Goal: Task Accomplishment & Management: Use online tool/utility

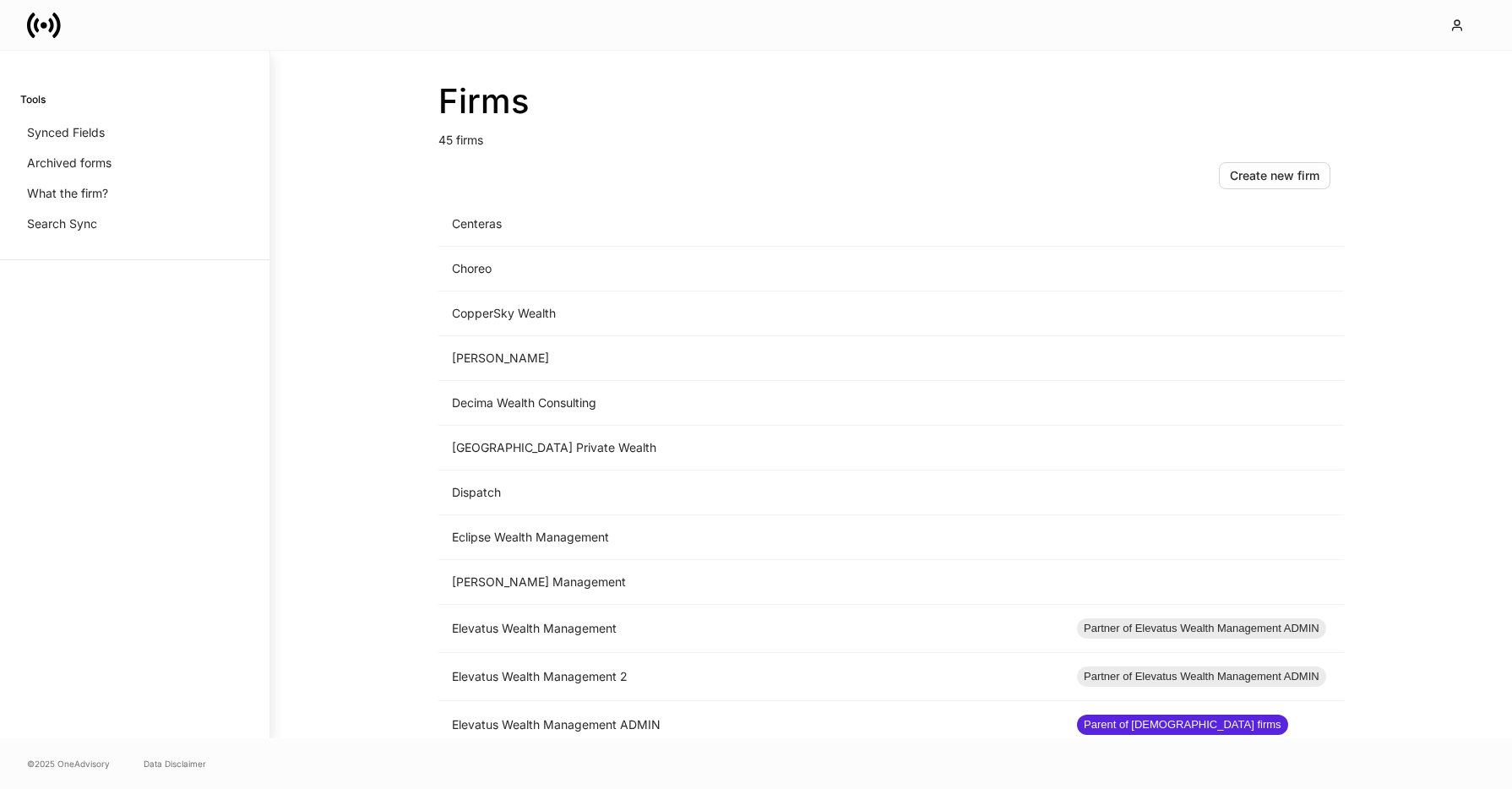
scroll to position [619, 0]
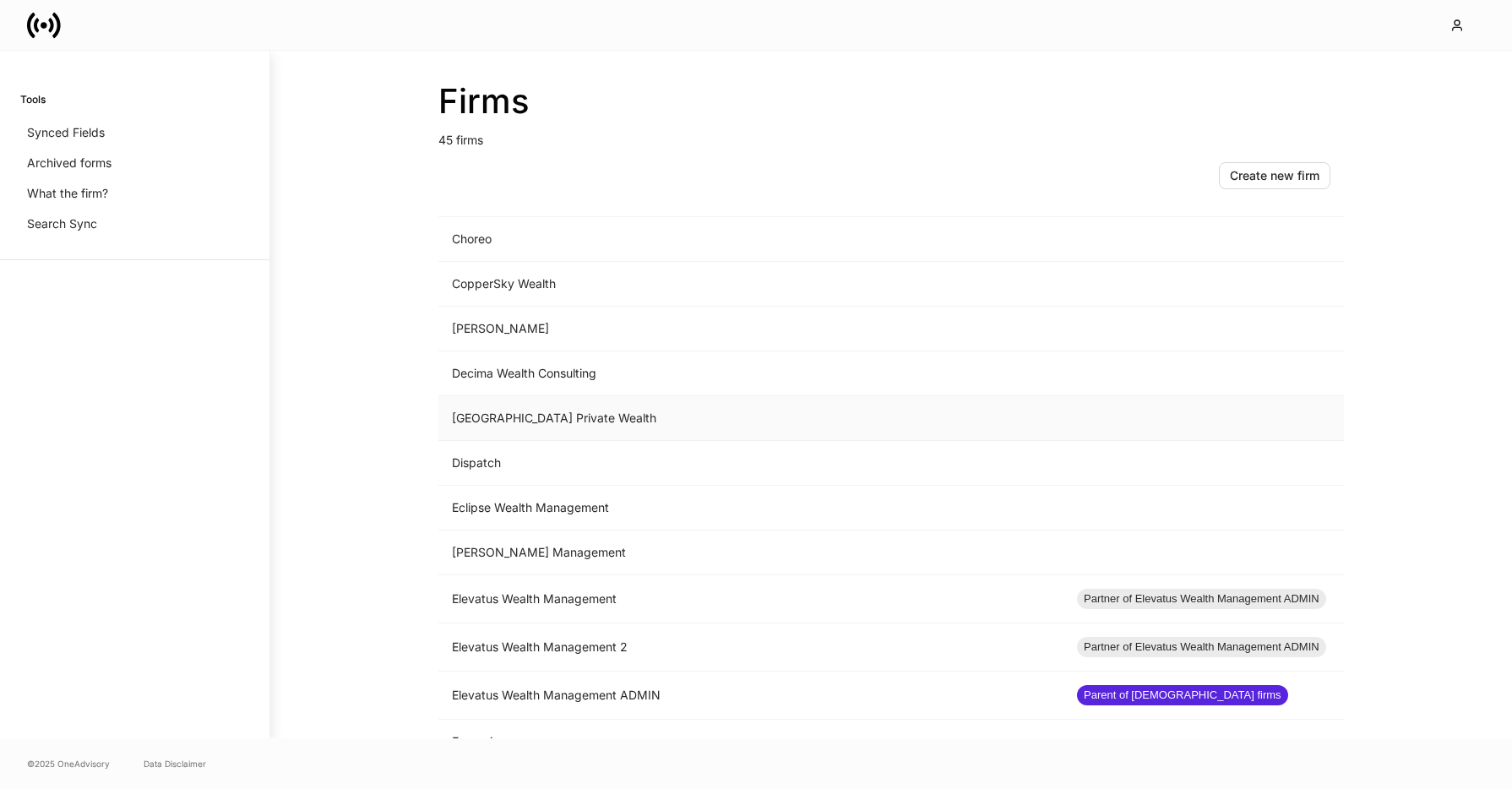
click at [621, 417] on td "[GEOGRAPHIC_DATA] Private Wealth" at bounding box center [751, 419] width 625 height 45
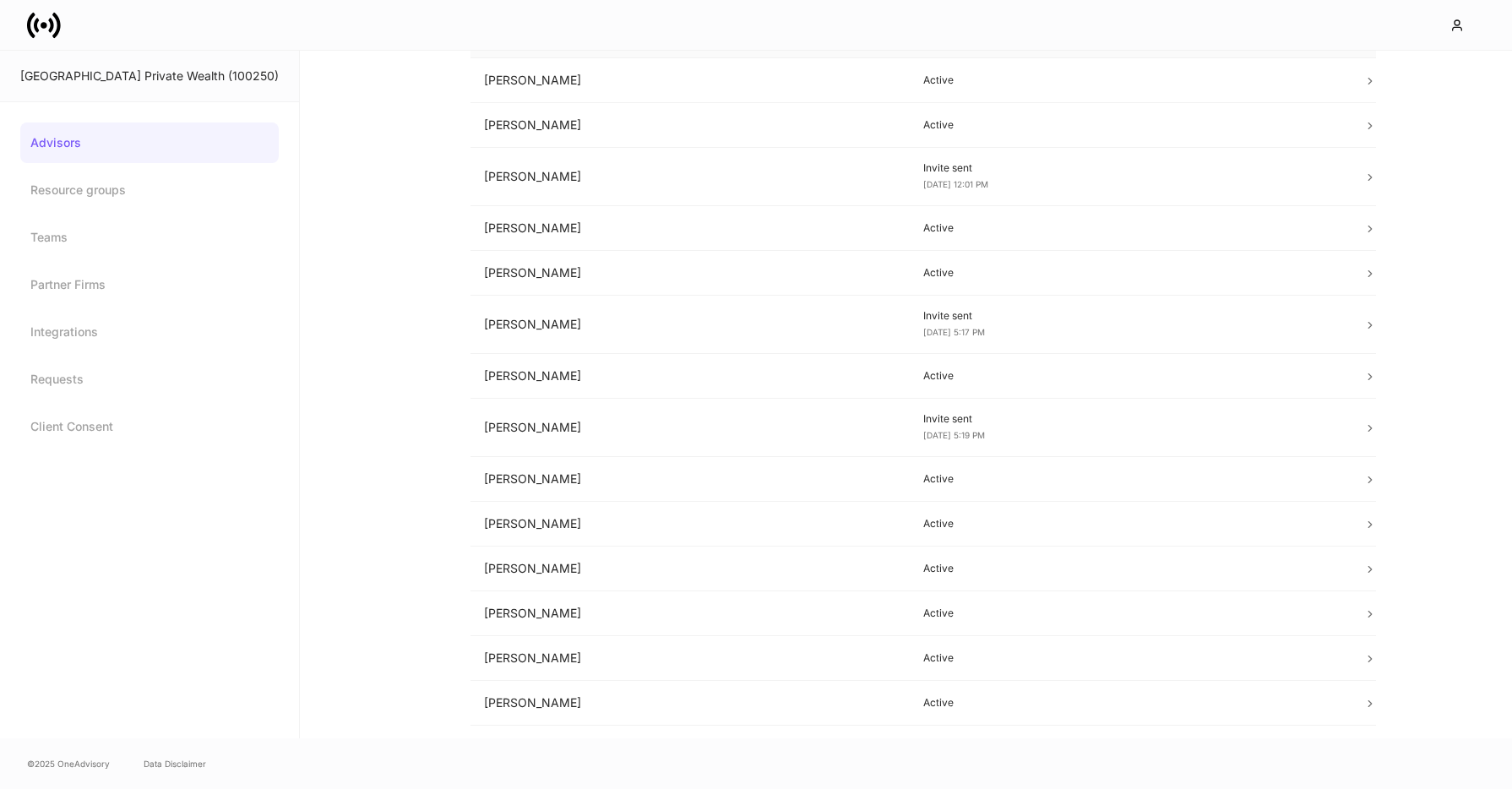
scroll to position [355, 0]
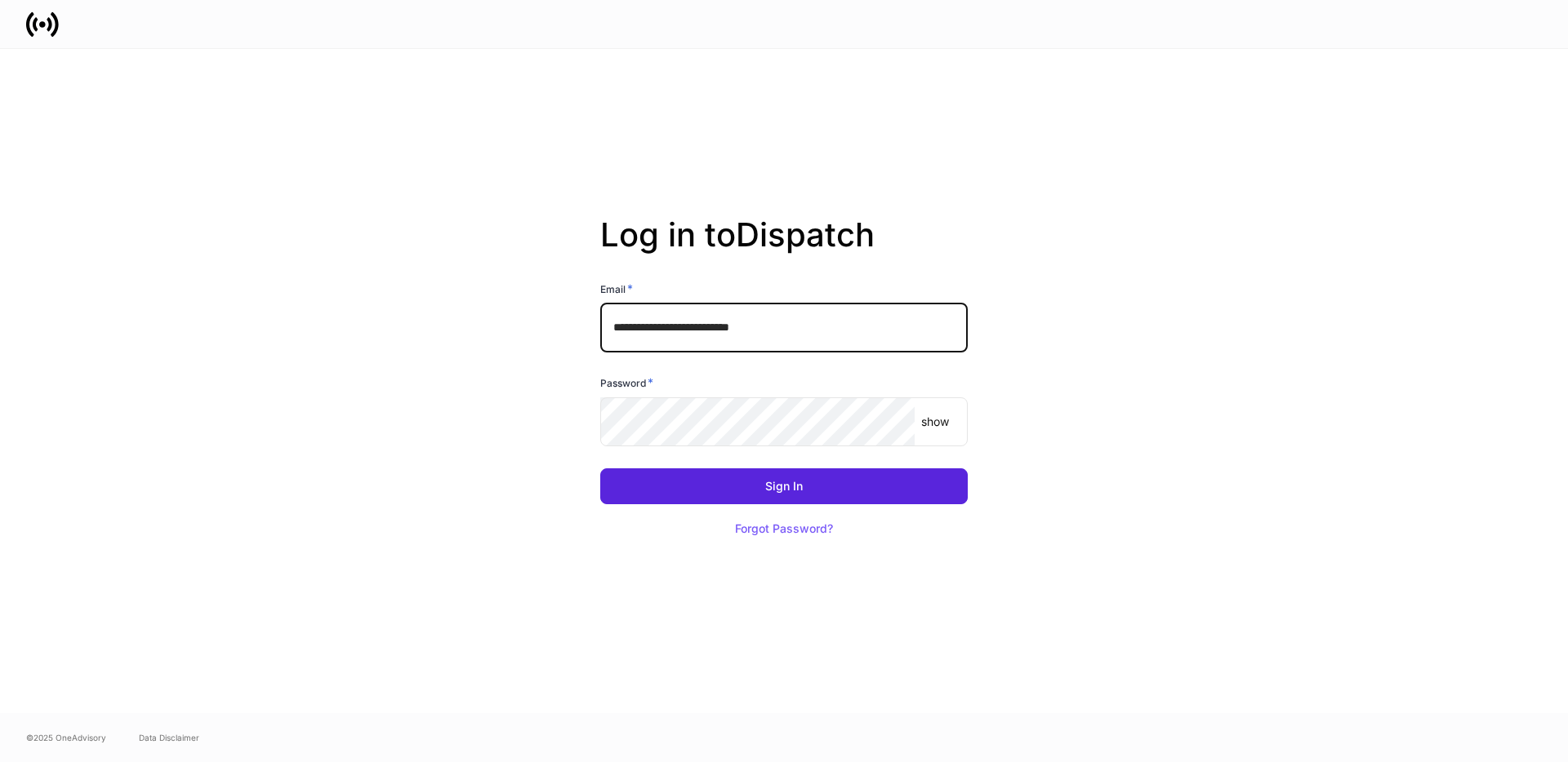
click at [796, 341] on input "**********" at bounding box center [784, 328] width 367 height 49
drag, startPoint x: 806, startPoint y: 319, endPoint x: 804, endPoint y: 327, distance: 8.2
click at [806, 320] on input "**********" at bounding box center [784, 328] width 367 height 49
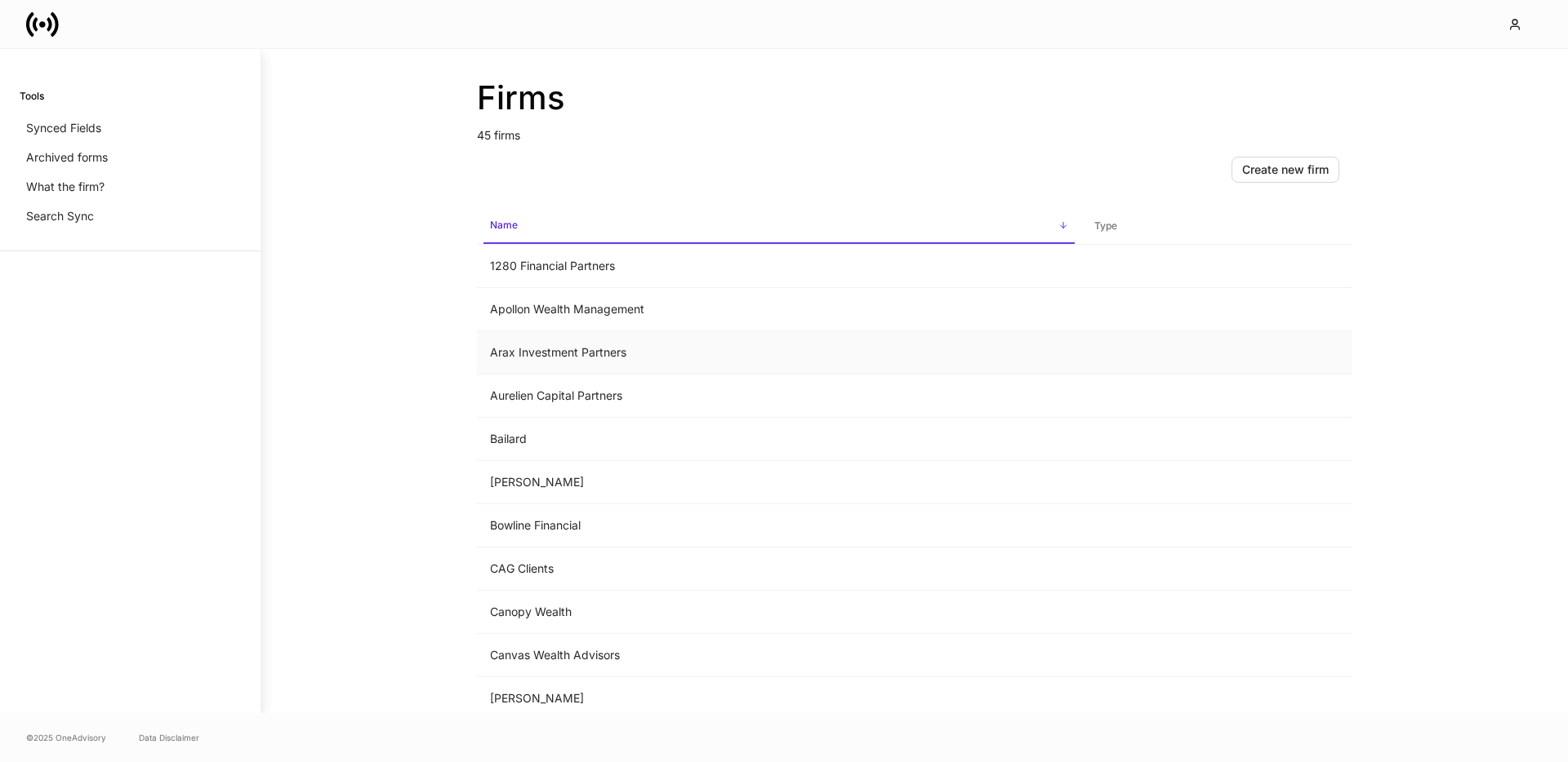
click at [655, 358] on td "Arax Investment Partners" at bounding box center [779, 353] width 605 height 43
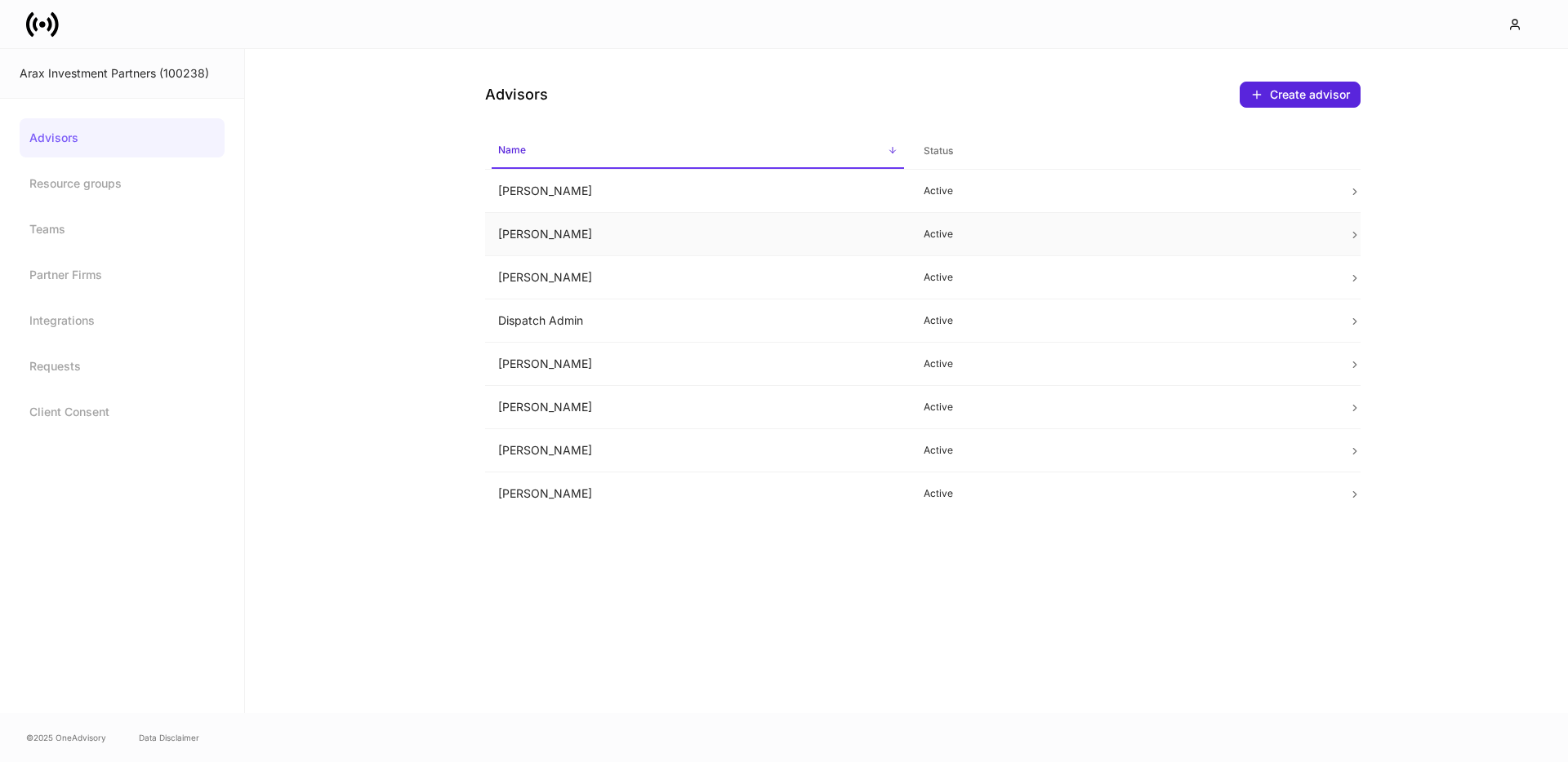
click at [594, 242] on td "Brian Purcell" at bounding box center [698, 235] width 425 height 43
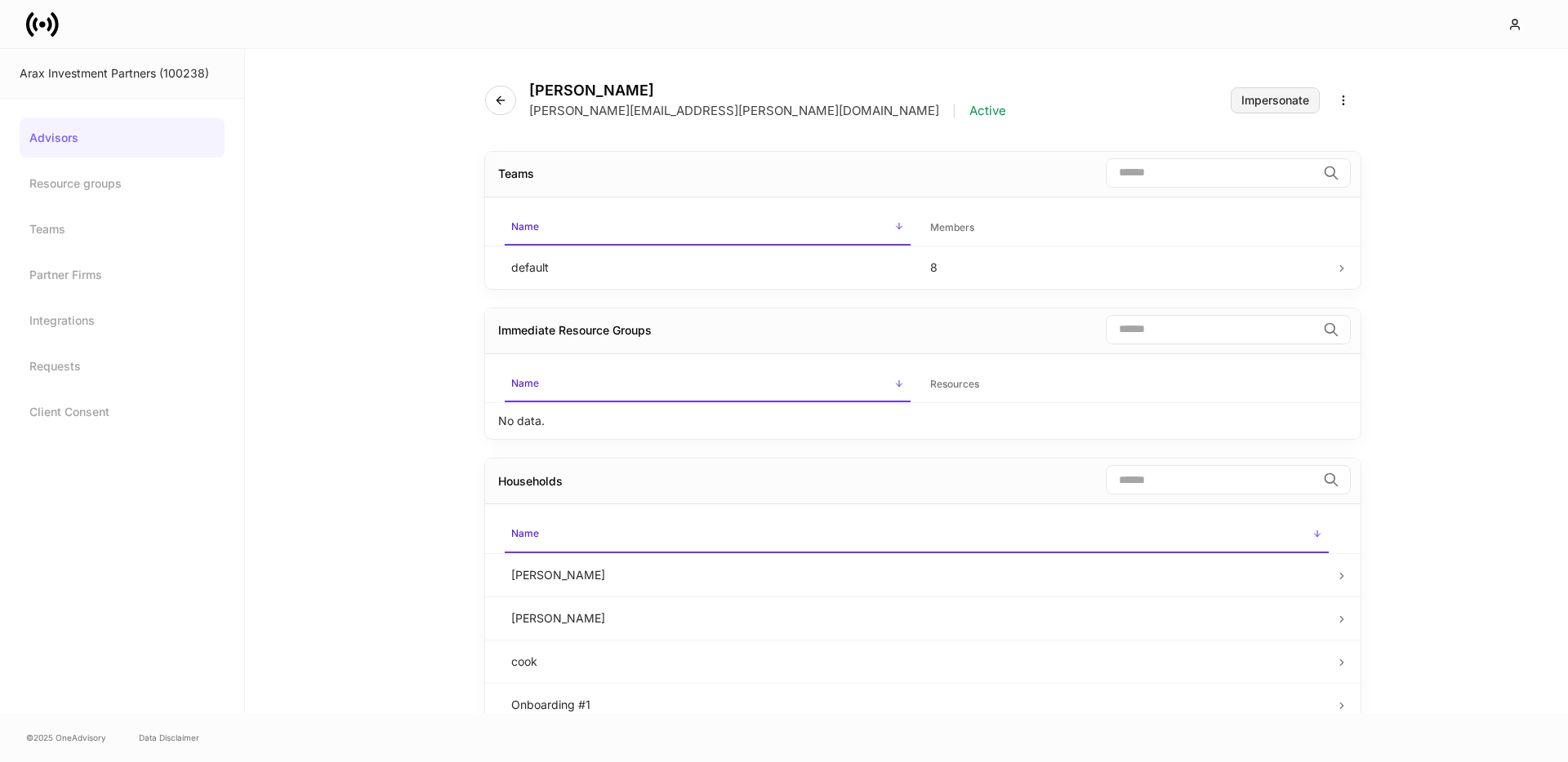
click at [1245, 98] on div "Impersonate" at bounding box center [1276, 100] width 68 height 12
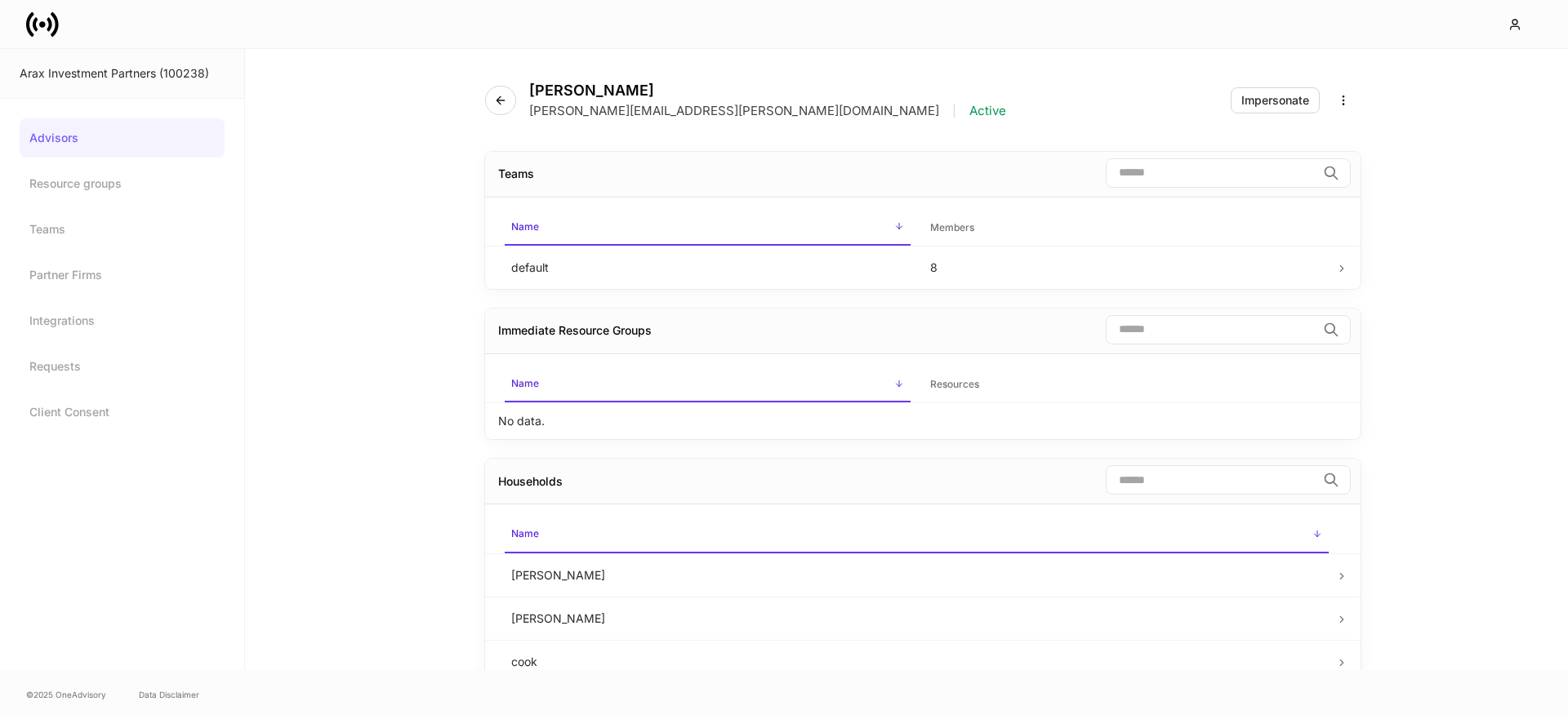
click at [20, 14] on div at bounding box center [784, 24] width 1568 height 48
click at [47, 27] on icon at bounding box center [49, 24] width 5 height 14
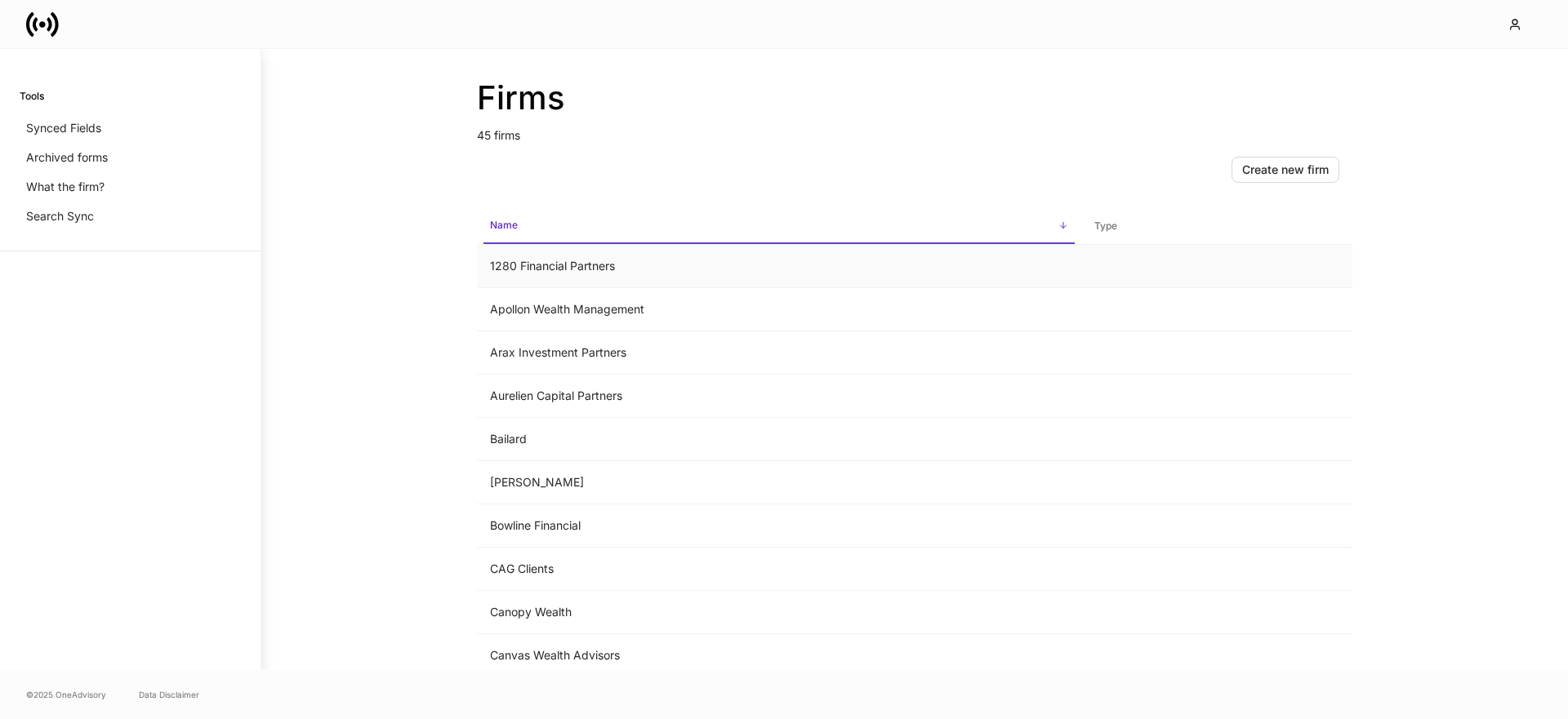
click at [536, 264] on td "1280 Financial Partners" at bounding box center [779, 267] width 605 height 43
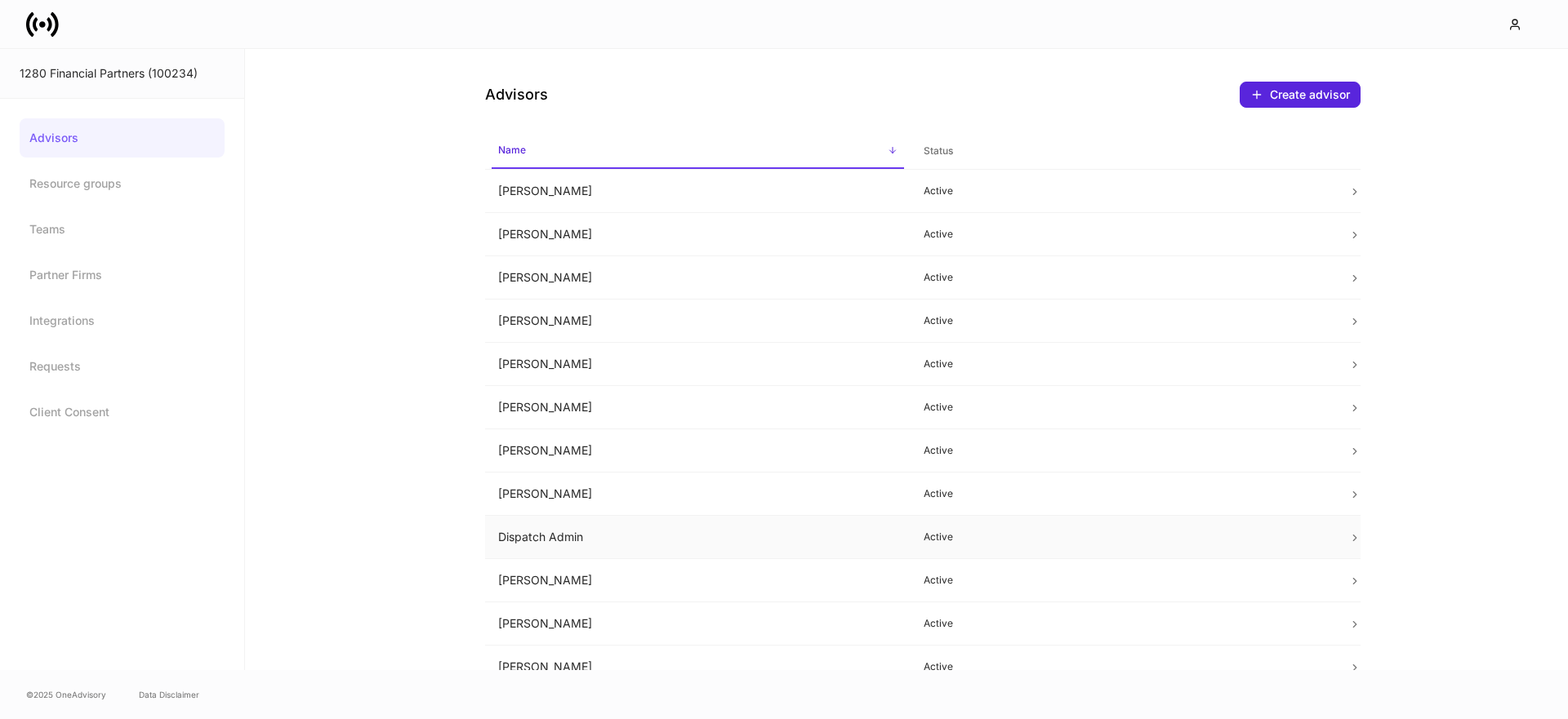
click at [589, 529] on td "Dispatch Admin" at bounding box center [698, 537] width 425 height 43
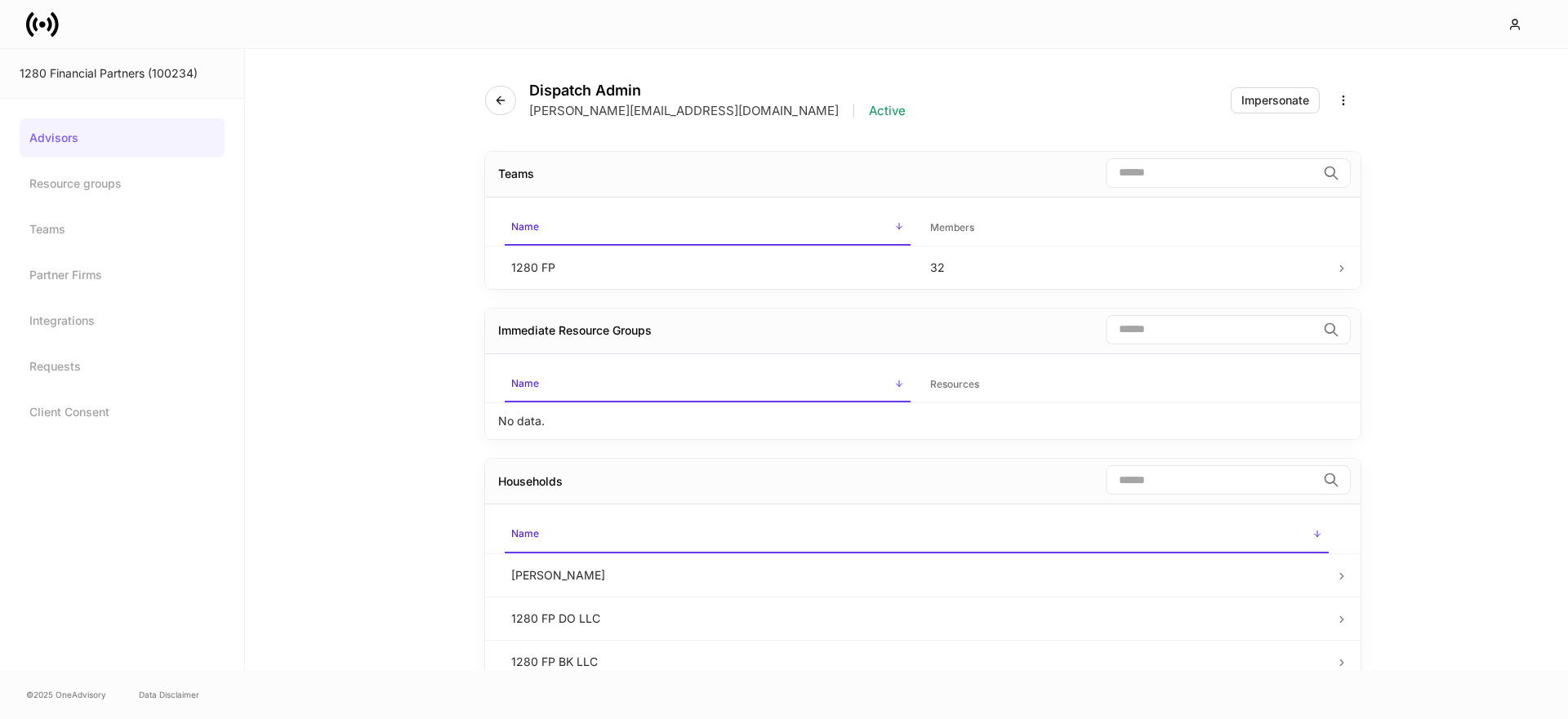
drag, startPoint x: 51, startPoint y: 35, endPoint x: 69, endPoint y: 46, distance: 21.1
click at [51, 35] on icon at bounding box center [42, 24] width 32 height 32
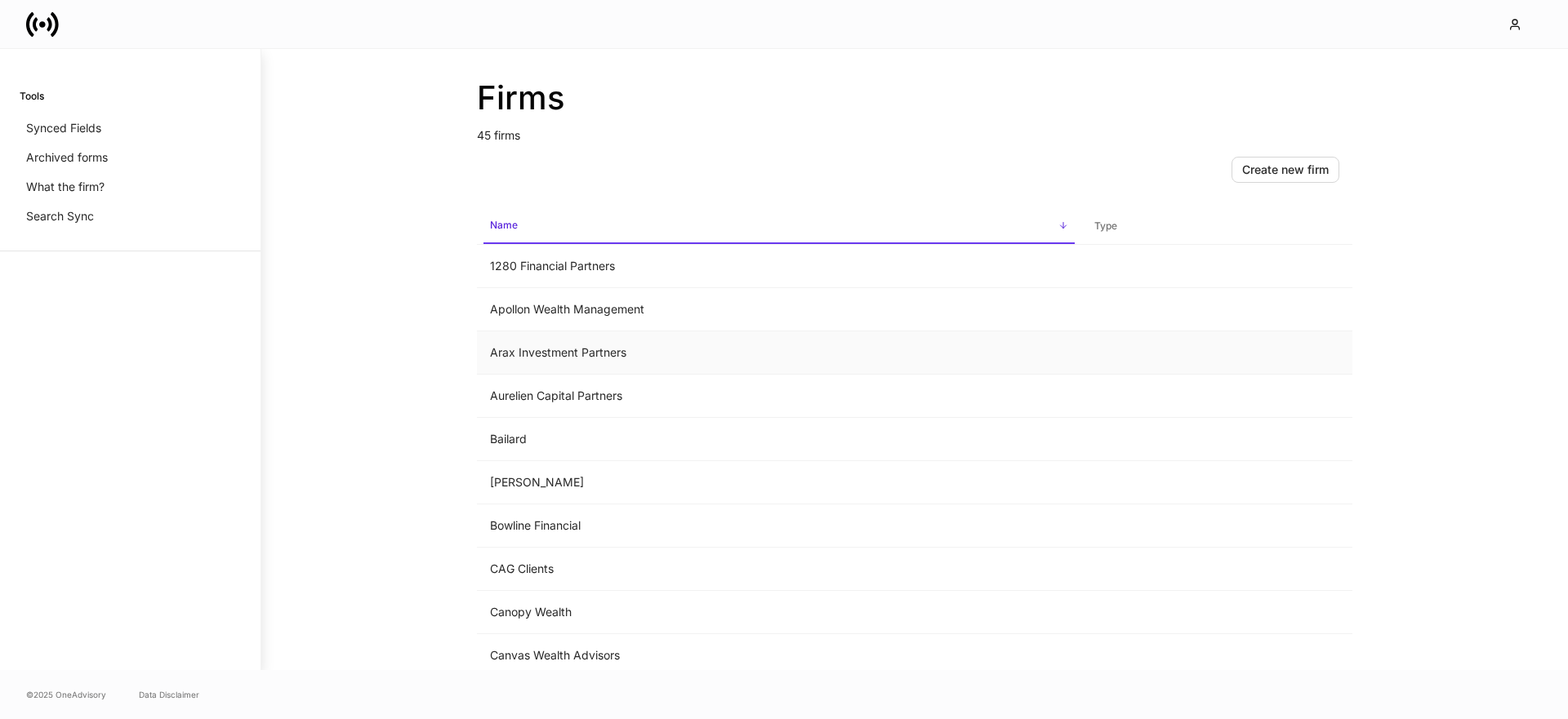
click at [606, 355] on td "Arax Investment Partners" at bounding box center [779, 353] width 605 height 43
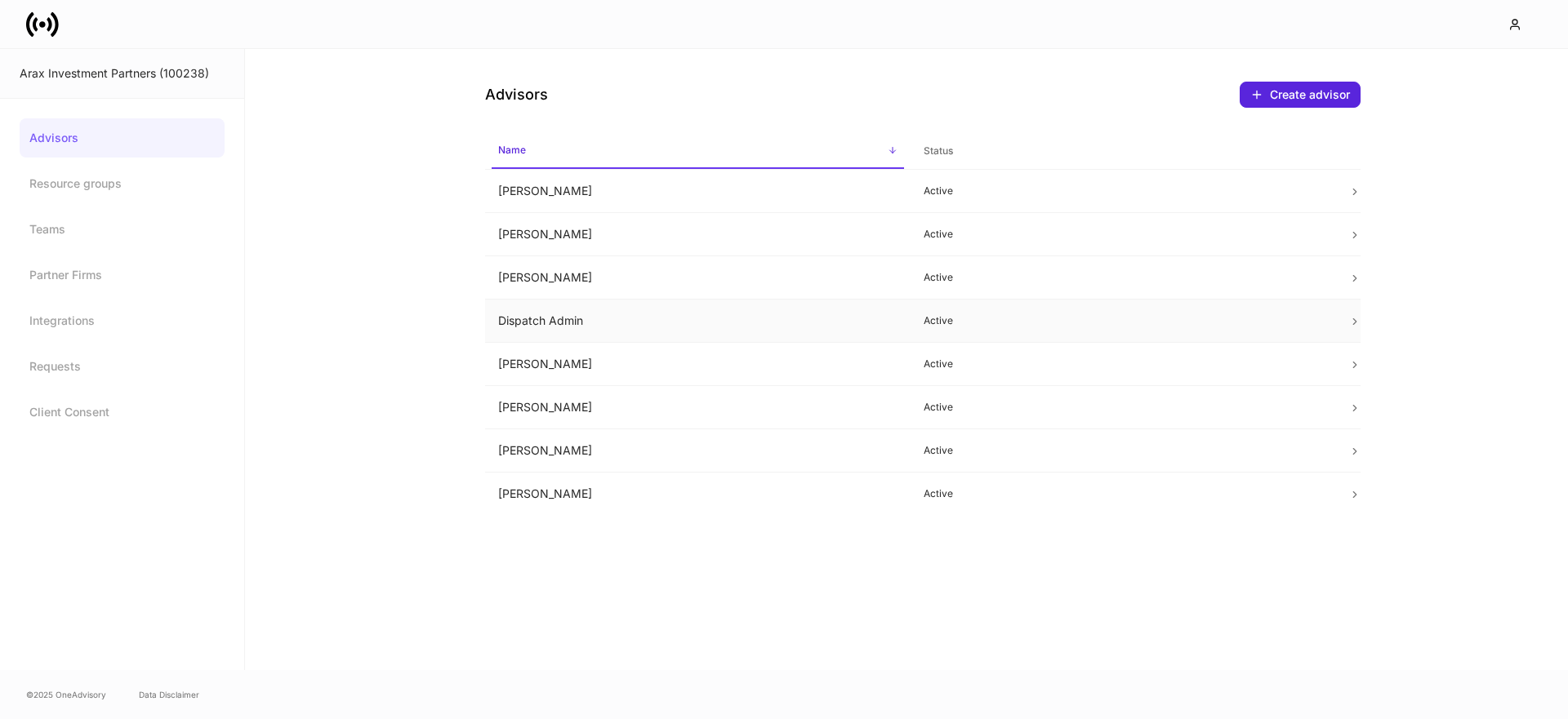
click at [572, 320] on td "Dispatch Admin" at bounding box center [698, 321] width 425 height 43
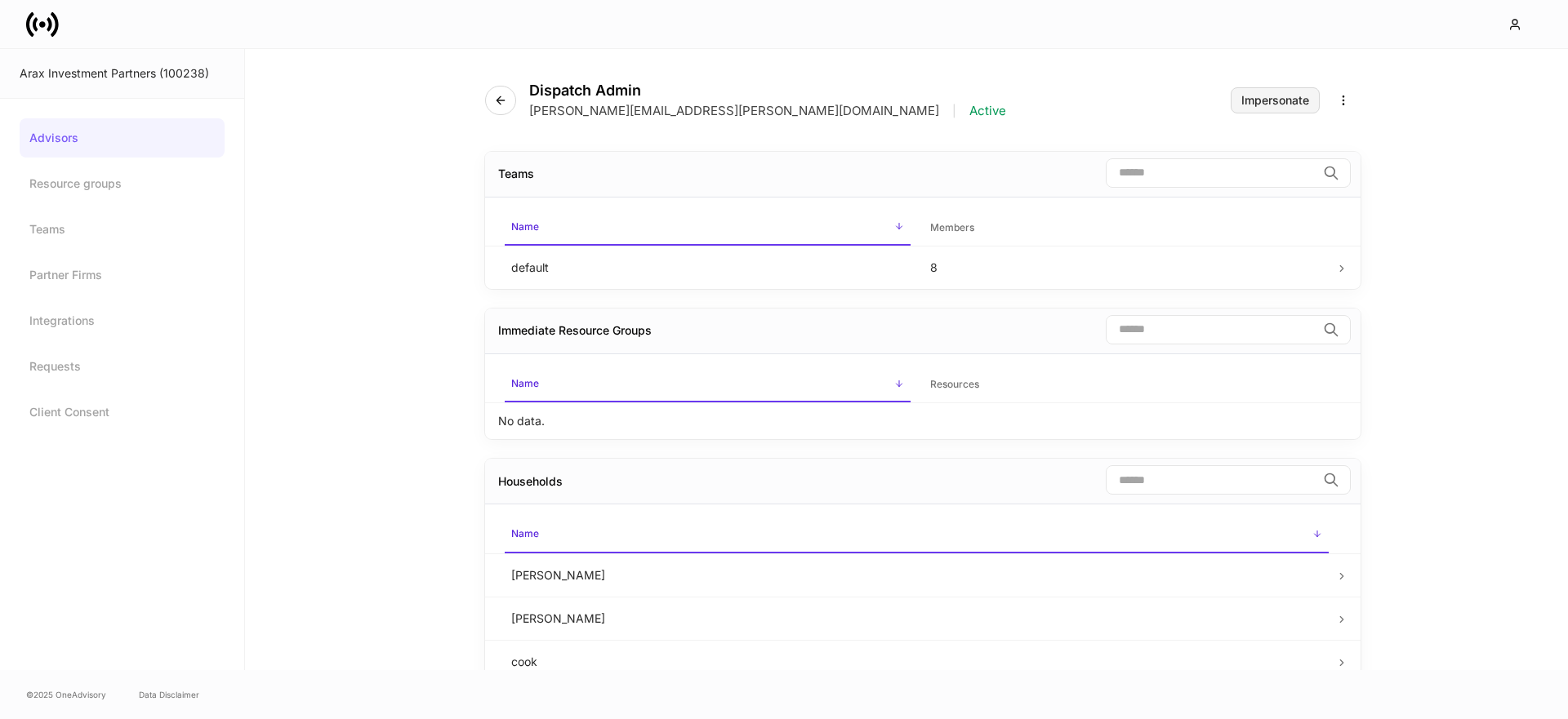
click at [1262, 98] on div "Impersonate" at bounding box center [1276, 100] width 68 height 12
click at [51, 36] on icon at bounding box center [42, 24] width 32 height 32
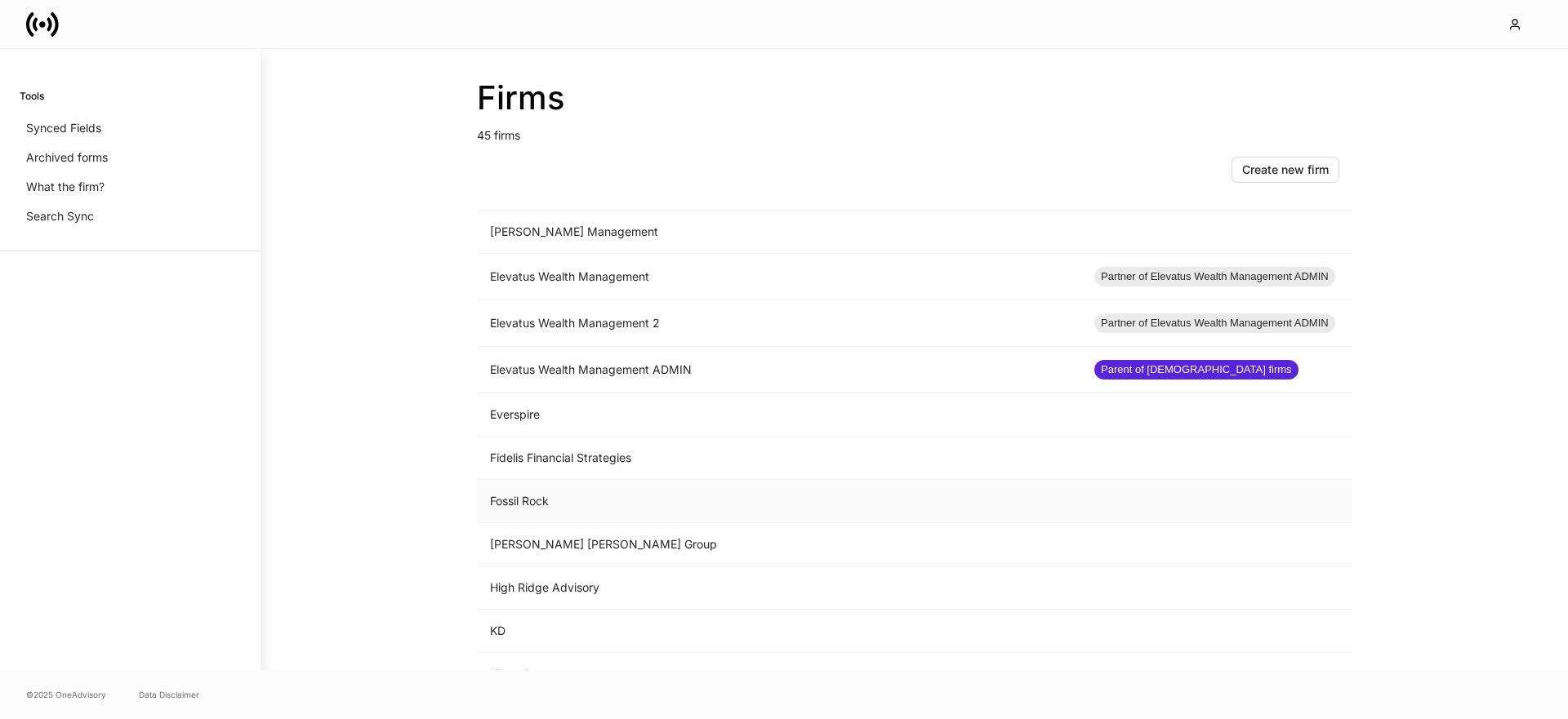
scroll to position [902, 0]
click at [553, 495] on td "Fossil Rock" at bounding box center [779, 498] width 605 height 43
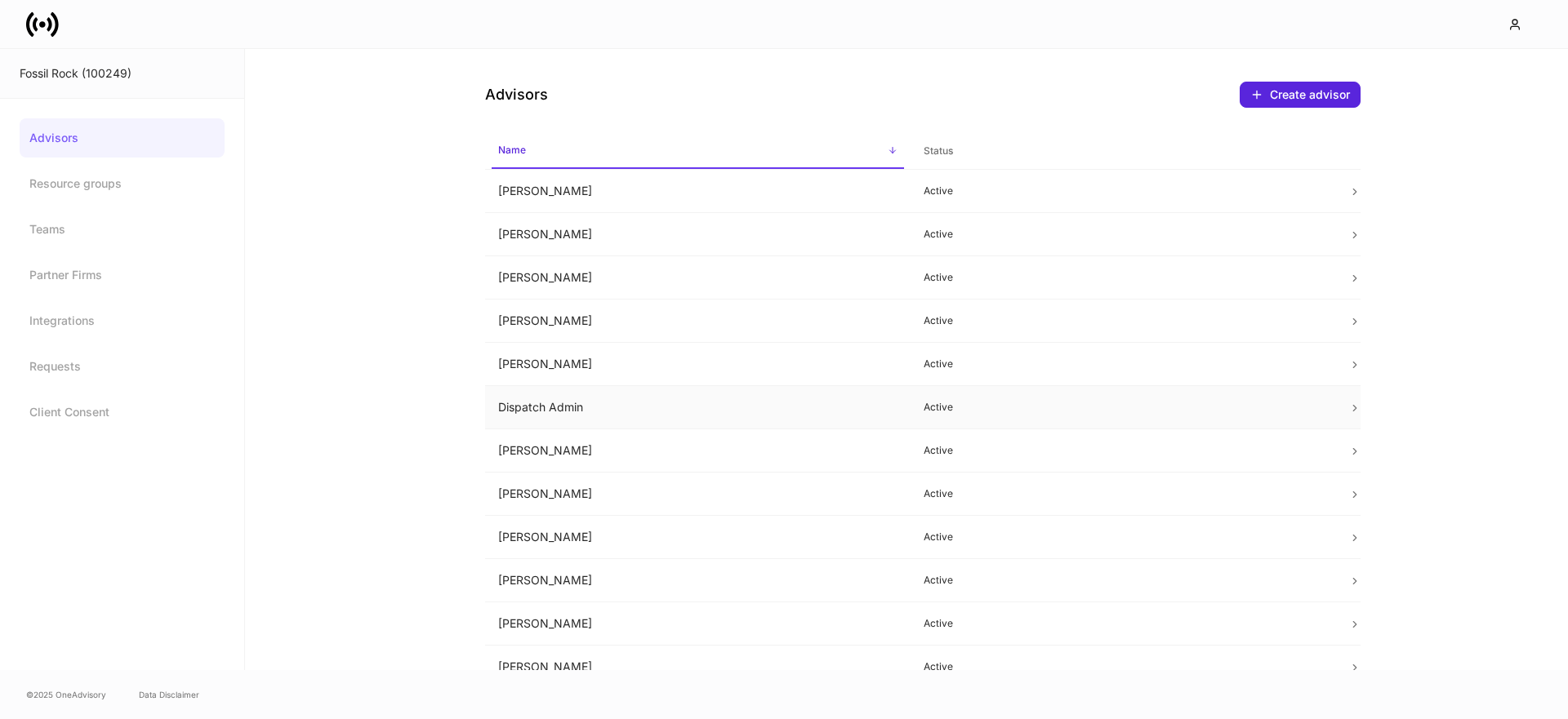
click at [576, 406] on td "Dispatch Admin" at bounding box center [698, 408] width 425 height 43
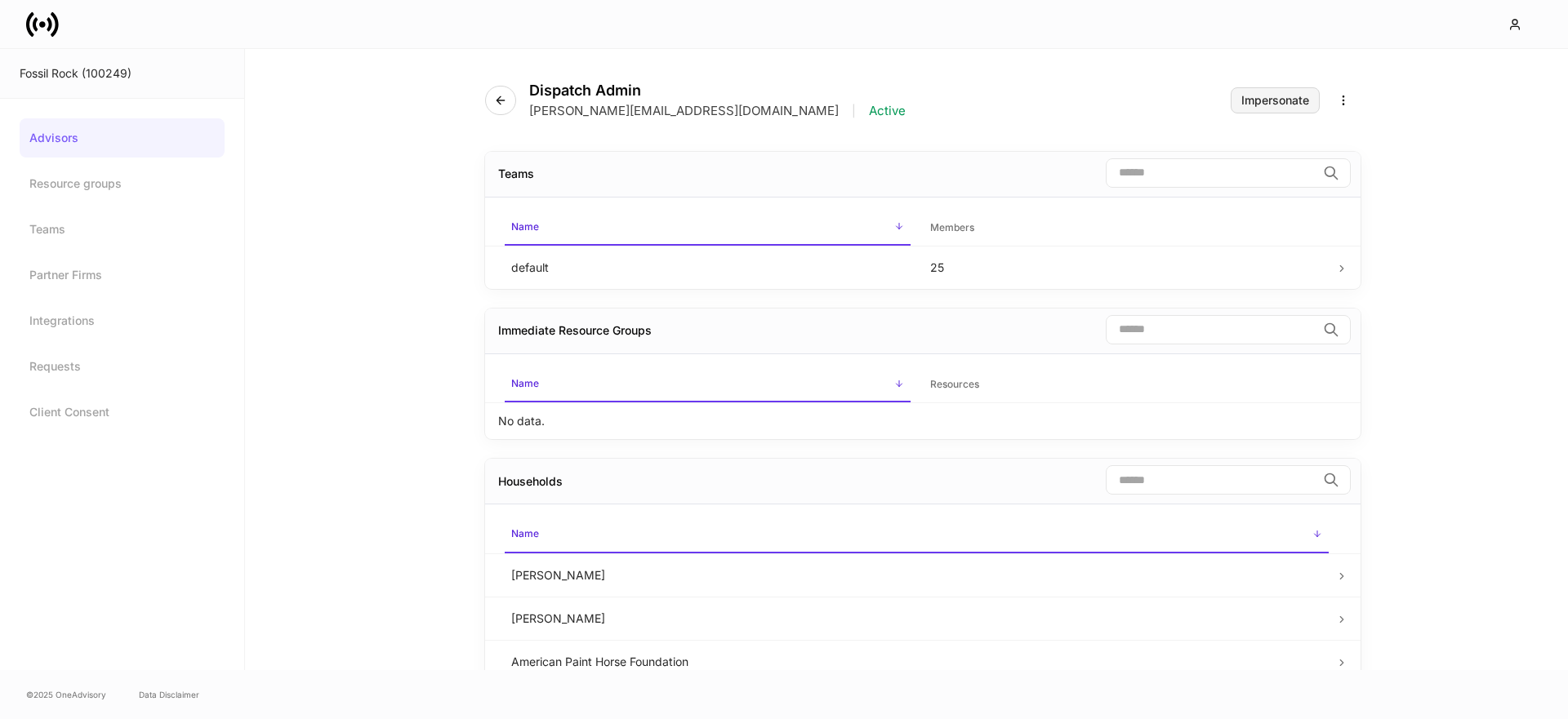
drag, startPoint x: 1278, startPoint y: 102, endPoint x: 1258, endPoint y: 105, distance: 20.2
click at [1258, 105] on div "Impersonate" at bounding box center [1276, 100] width 68 height 12
click at [46, 27] on icon at bounding box center [42, 24] width 32 height 32
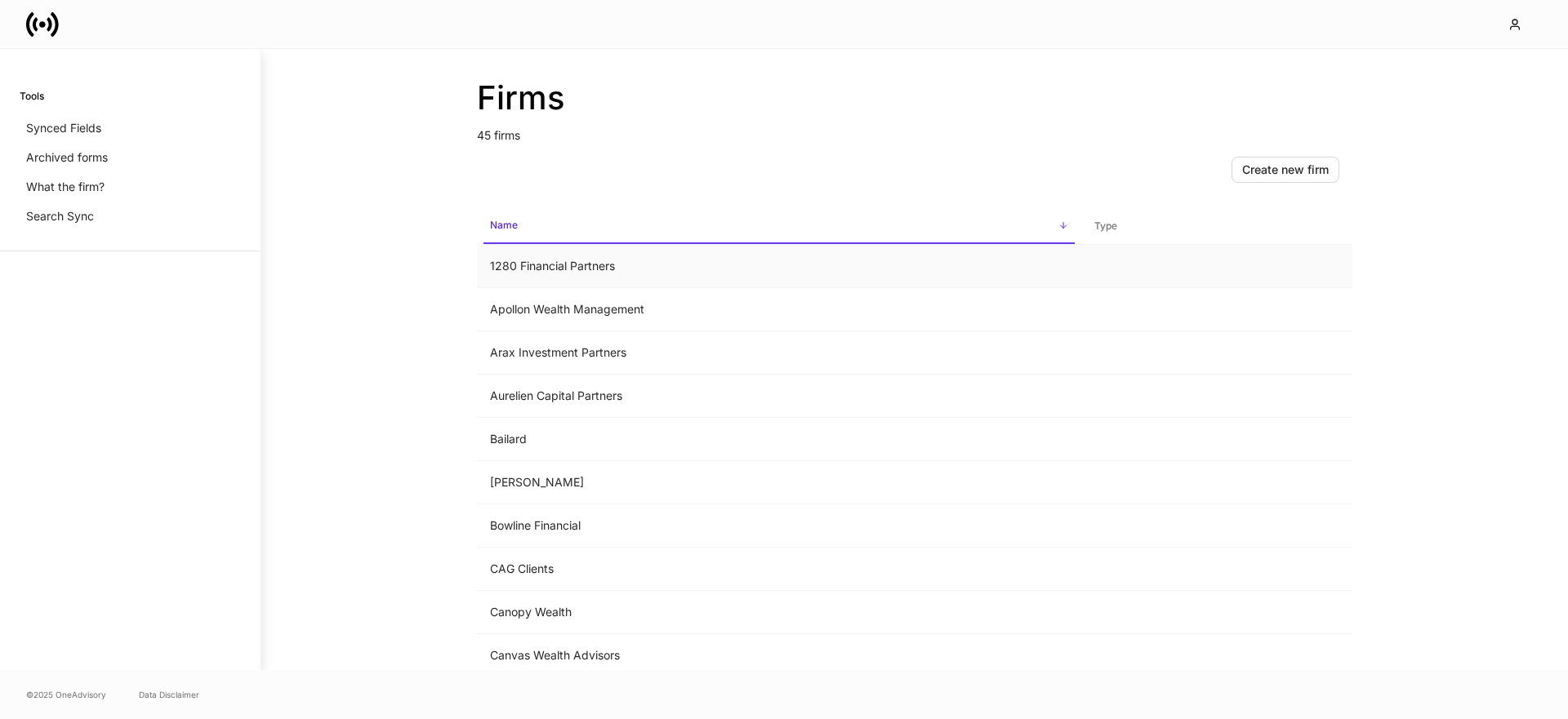
click at [564, 268] on td "1280 Financial Partners" at bounding box center [779, 267] width 605 height 43
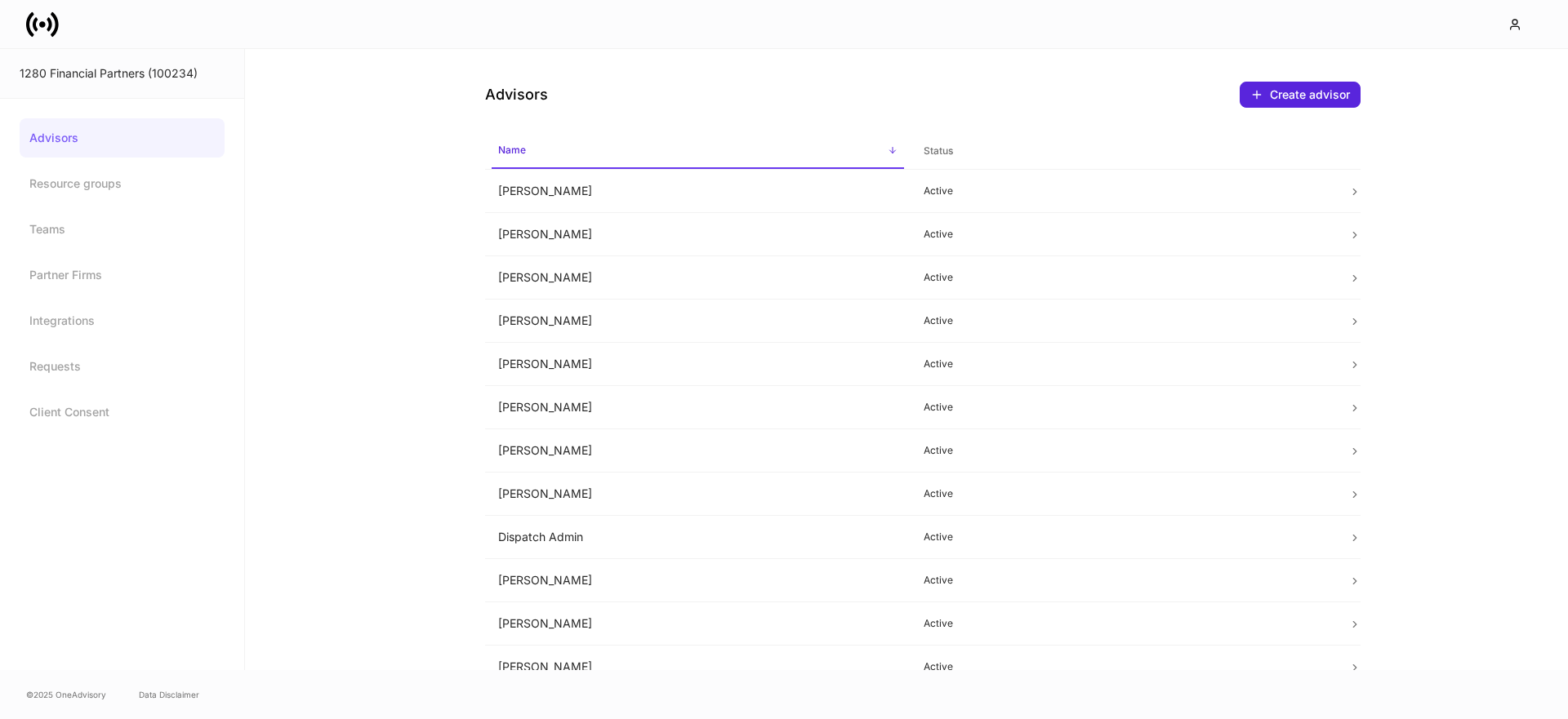
click at [37, 24] on icon at bounding box center [42, 24] width 32 height 32
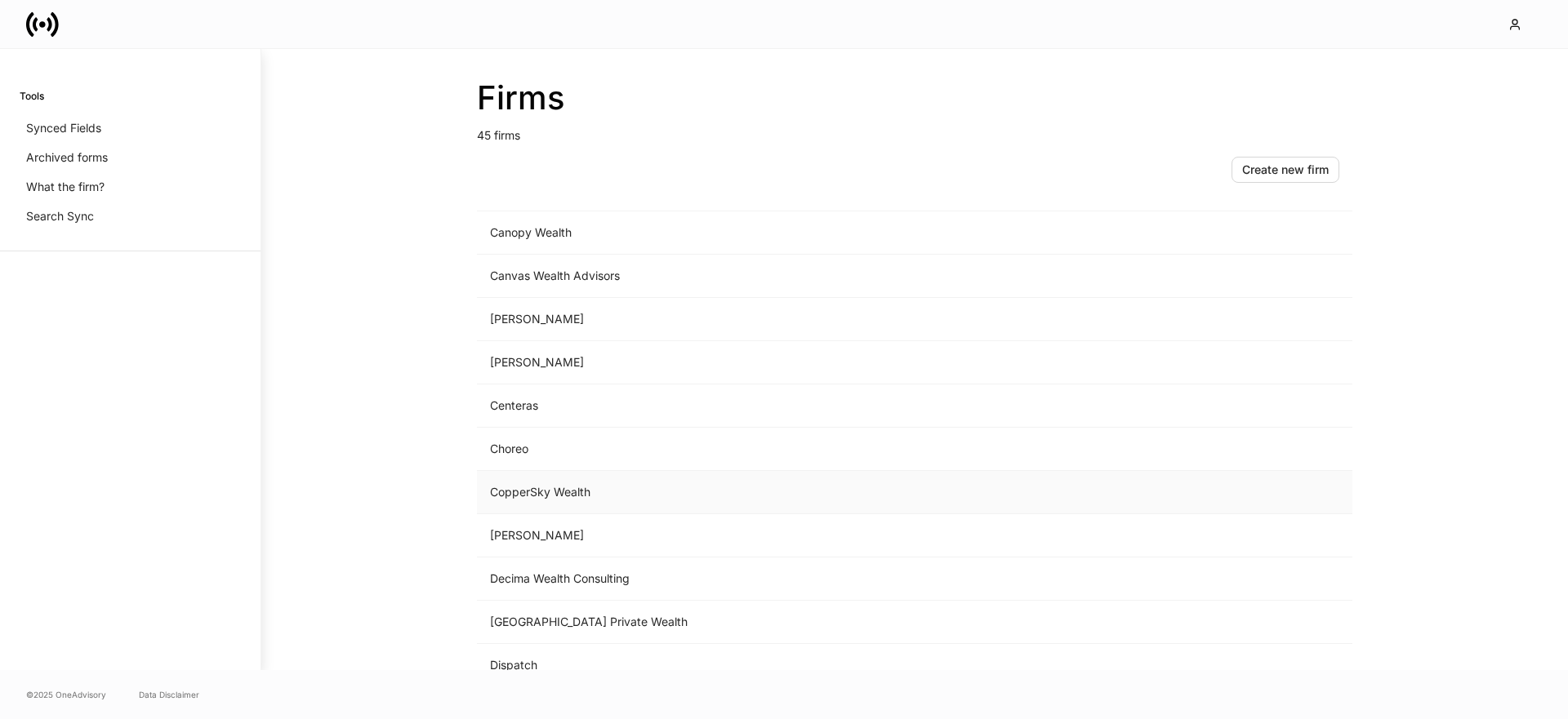
scroll to position [448, 0]
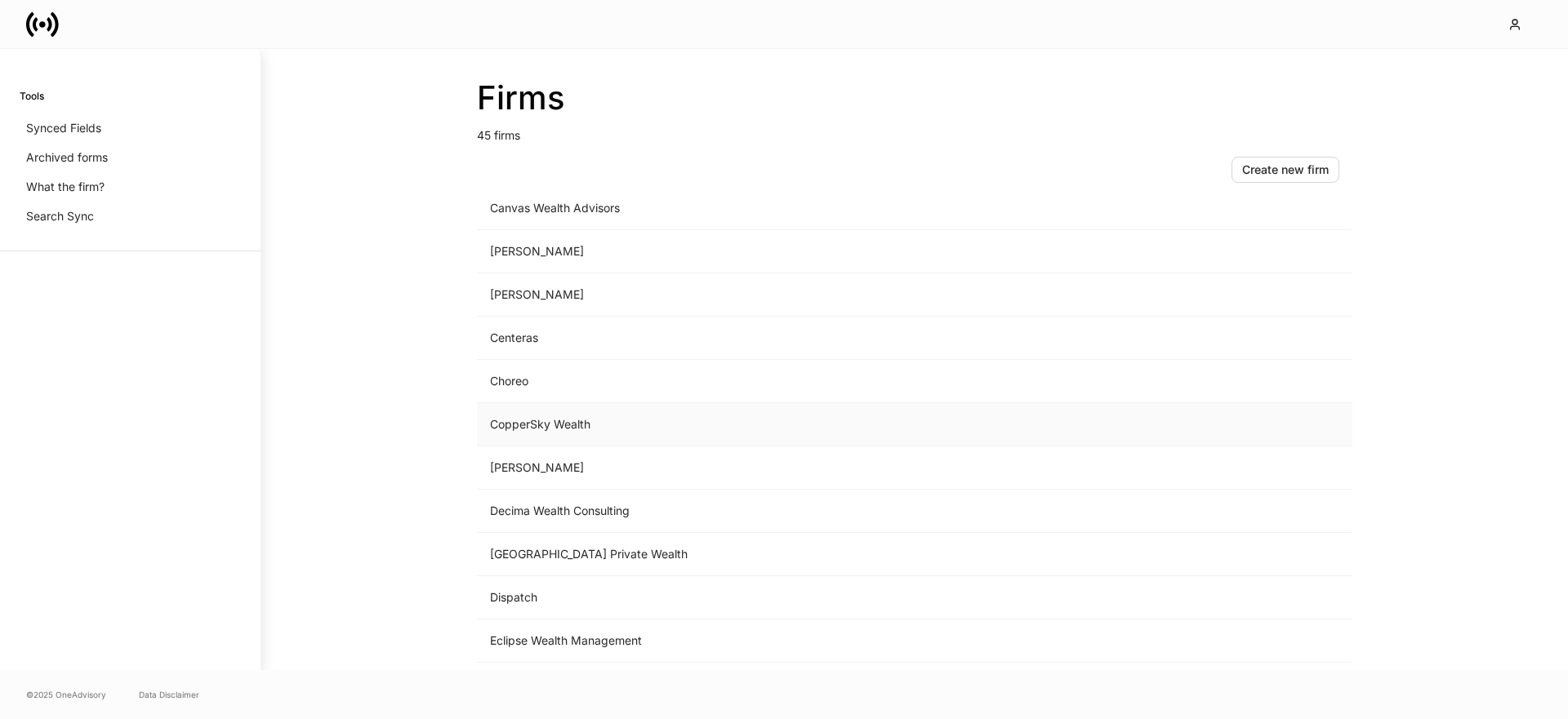
click at [583, 423] on td "CopperSky Wealth" at bounding box center [779, 425] width 605 height 43
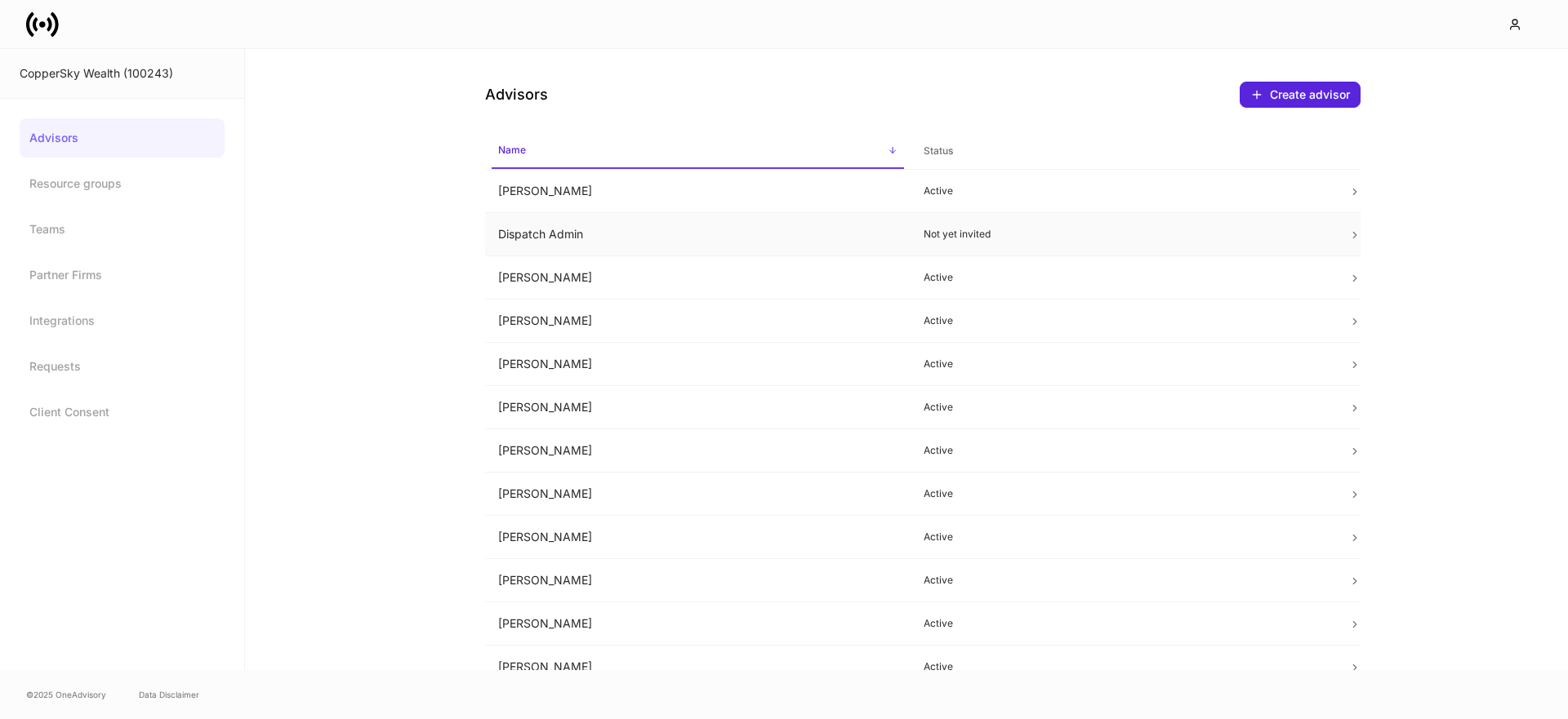
click at [664, 236] on td "Dispatch Admin" at bounding box center [698, 235] width 425 height 43
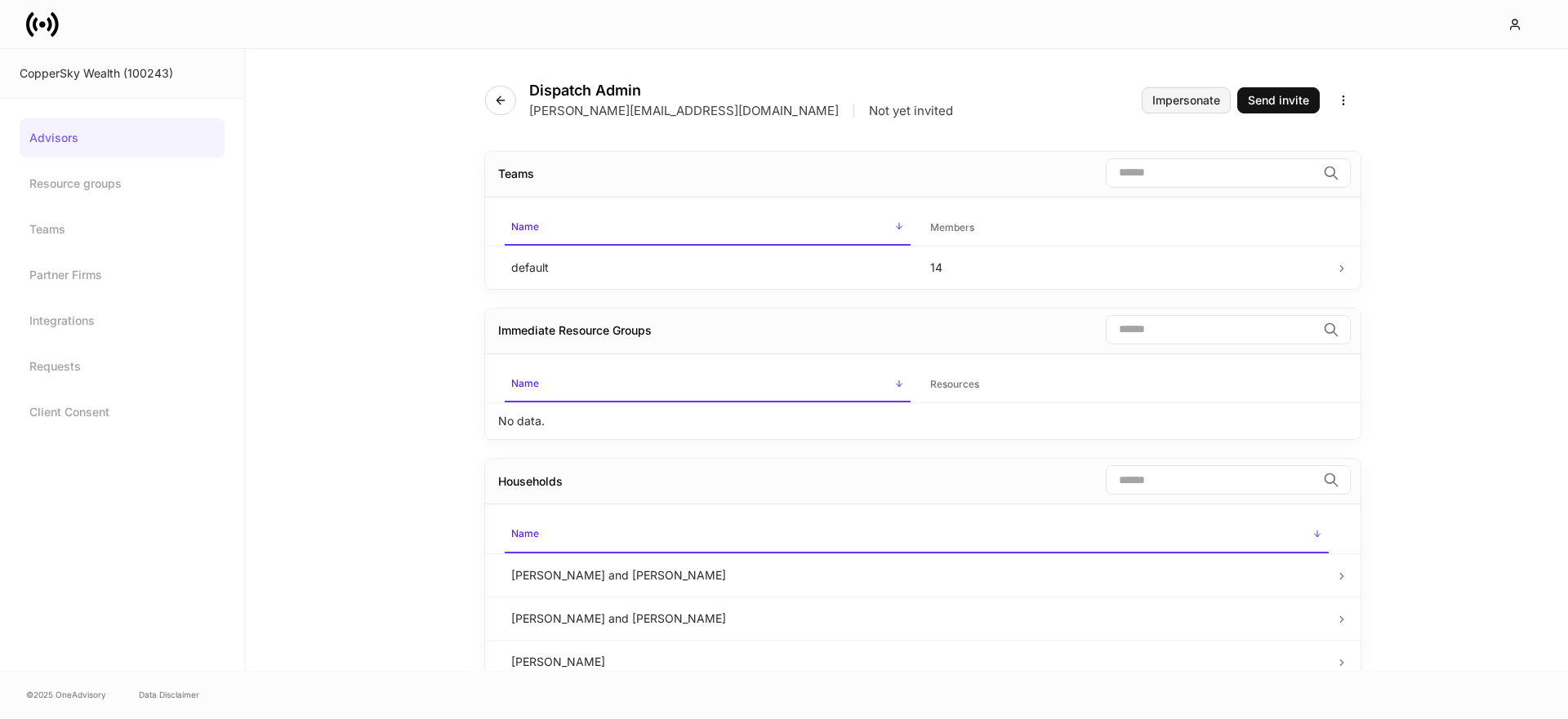
click at [1170, 112] on button "Impersonate" at bounding box center [1186, 100] width 89 height 26
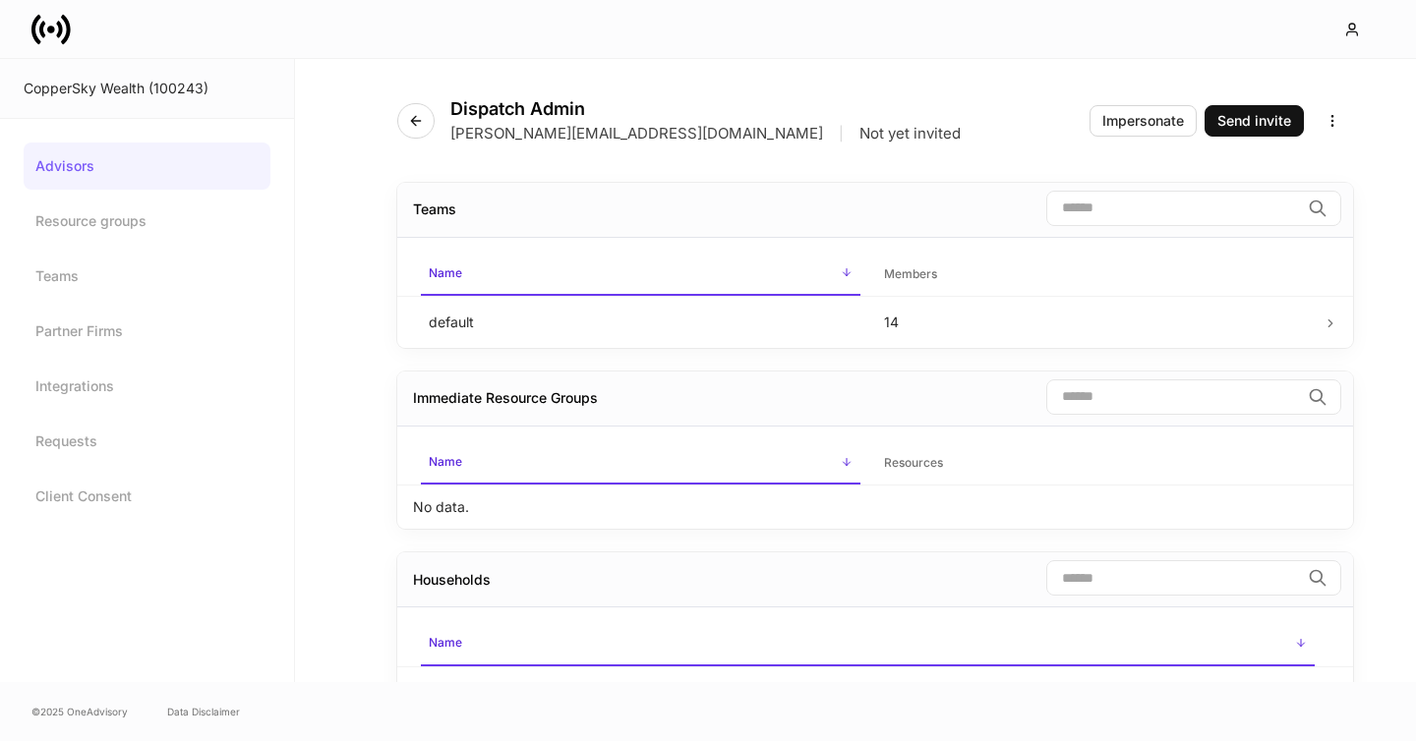
drag, startPoint x: 63, startPoint y: 30, endPoint x: 99, endPoint y: 39, distance: 37.4
click at [65, 30] on icon at bounding box center [50, 29] width 39 height 39
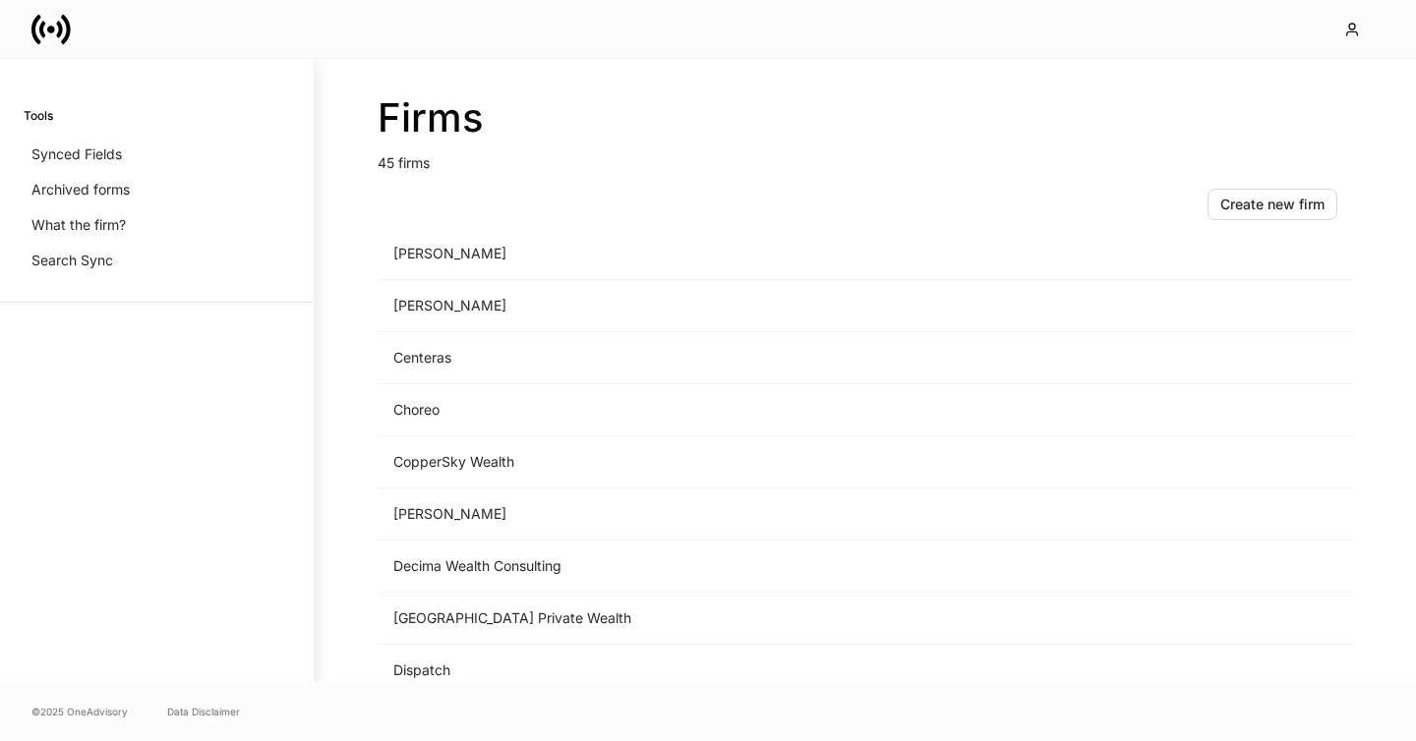
scroll to position [800, 0]
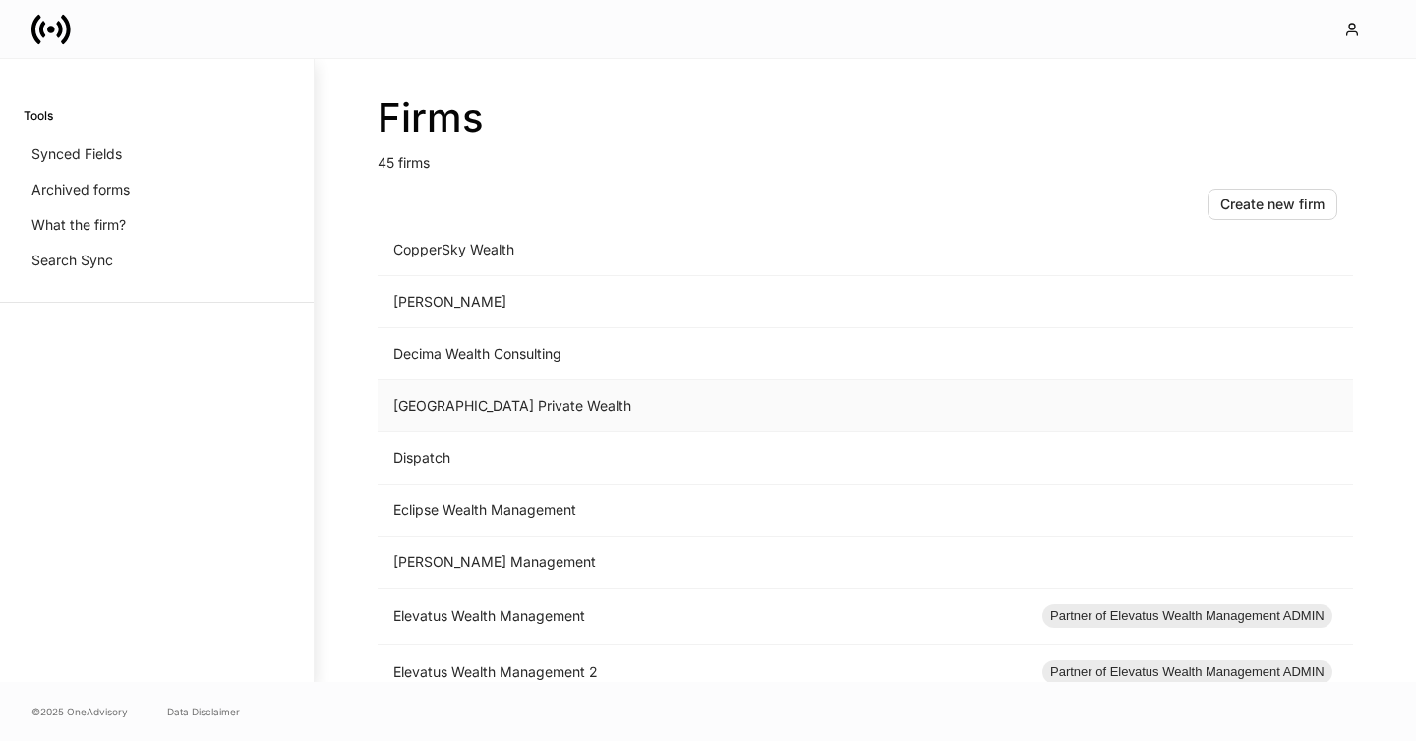
click at [538, 392] on td "[GEOGRAPHIC_DATA] Private Wealth" at bounding box center [702, 407] width 649 height 52
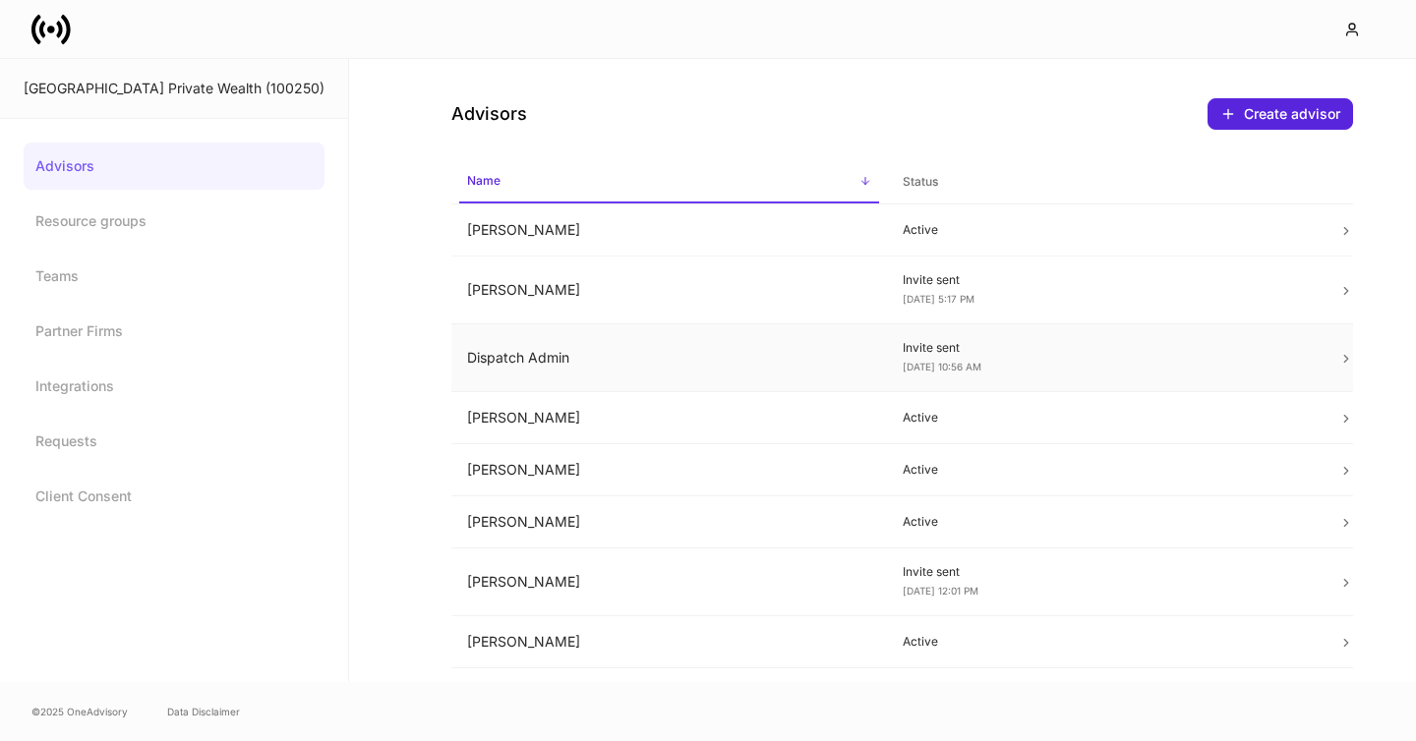
click at [511, 364] on td "Dispatch Admin" at bounding box center [669, 358] width 436 height 68
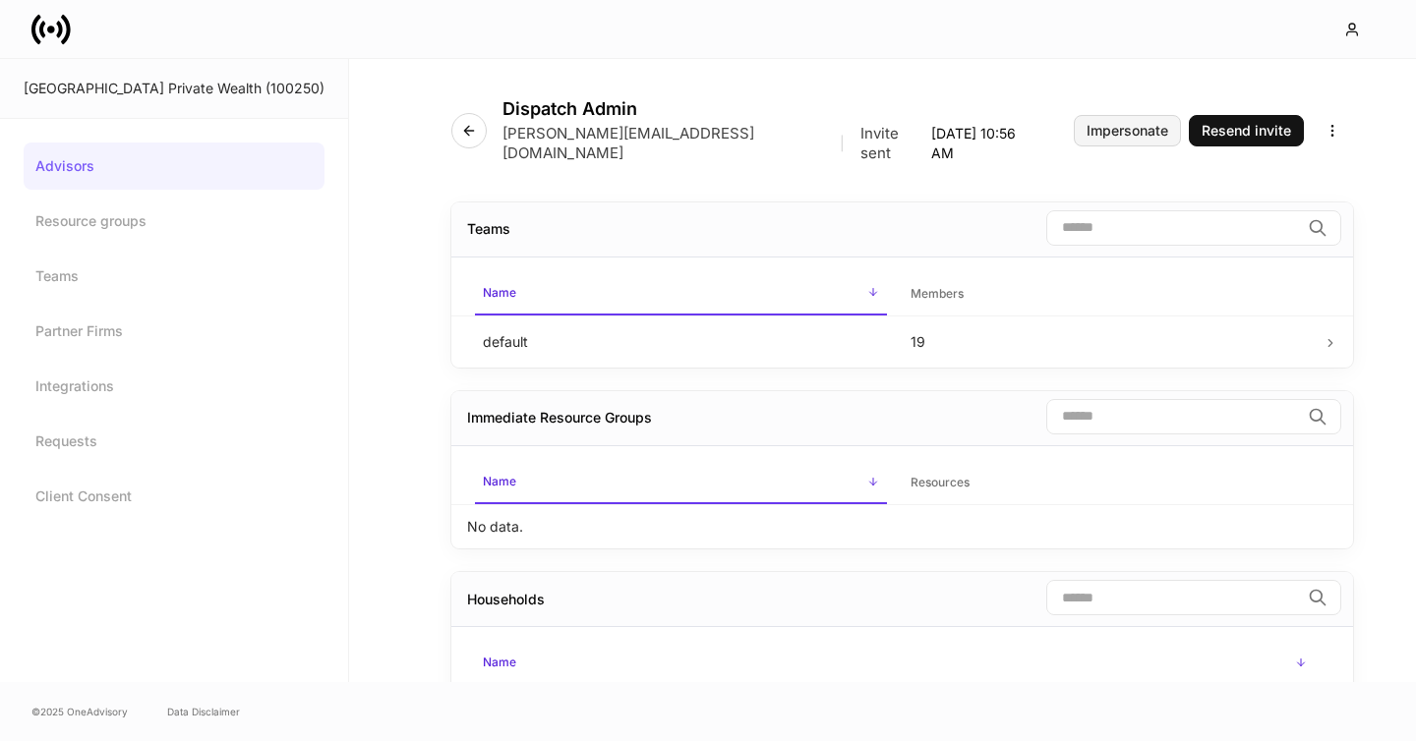
click at [1157, 133] on button "Impersonate" at bounding box center [1127, 130] width 107 height 31
